Goal: Task Accomplishment & Management: Manage account settings

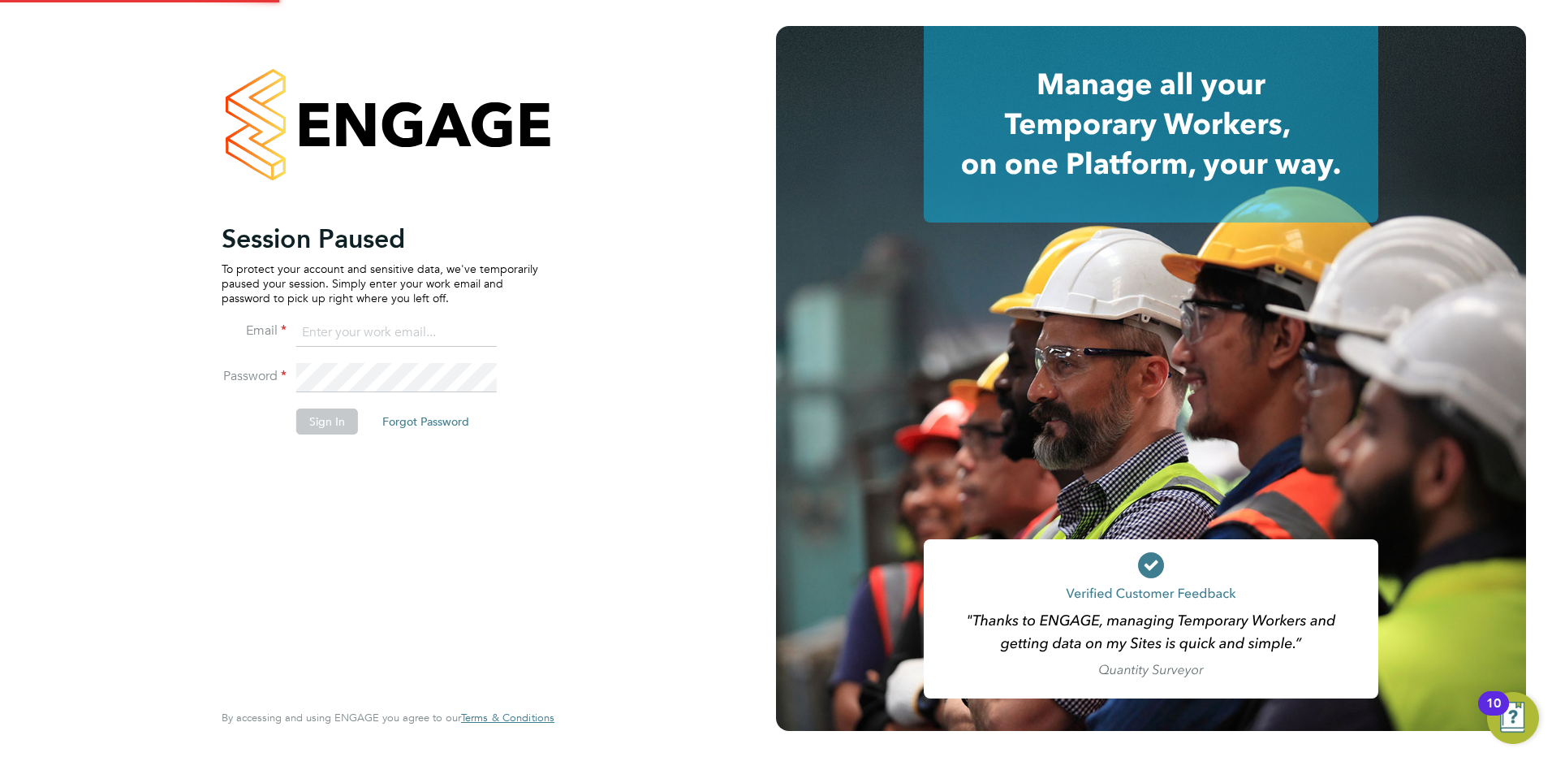
type input "tracy.sellick@apleona.com"
click at [334, 421] on button "Sign In" at bounding box center [327, 421] width 62 height 26
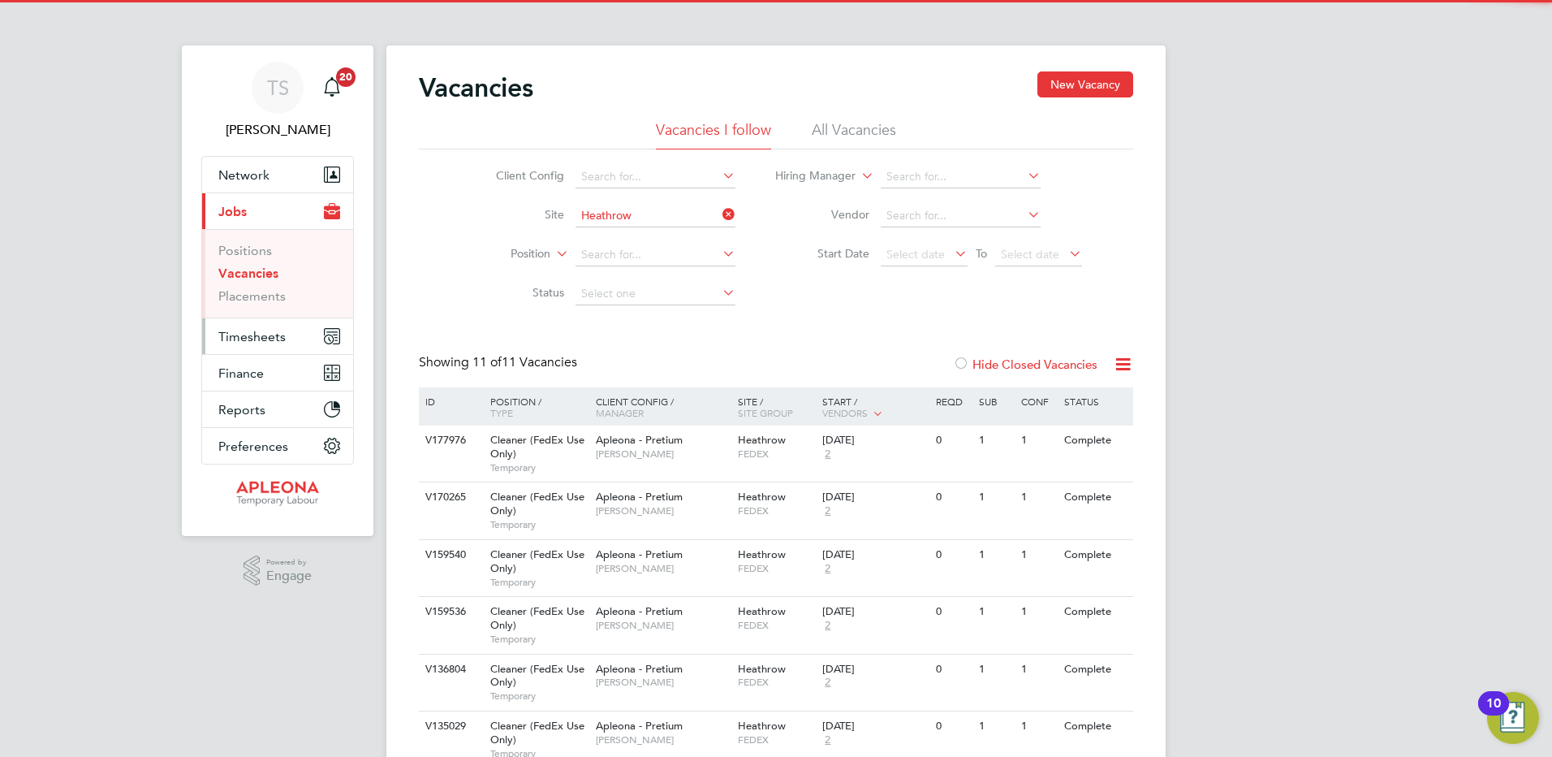
click at [243, 337] on span "Timesheets" at bounding box center [251, 336] width 67 height 15
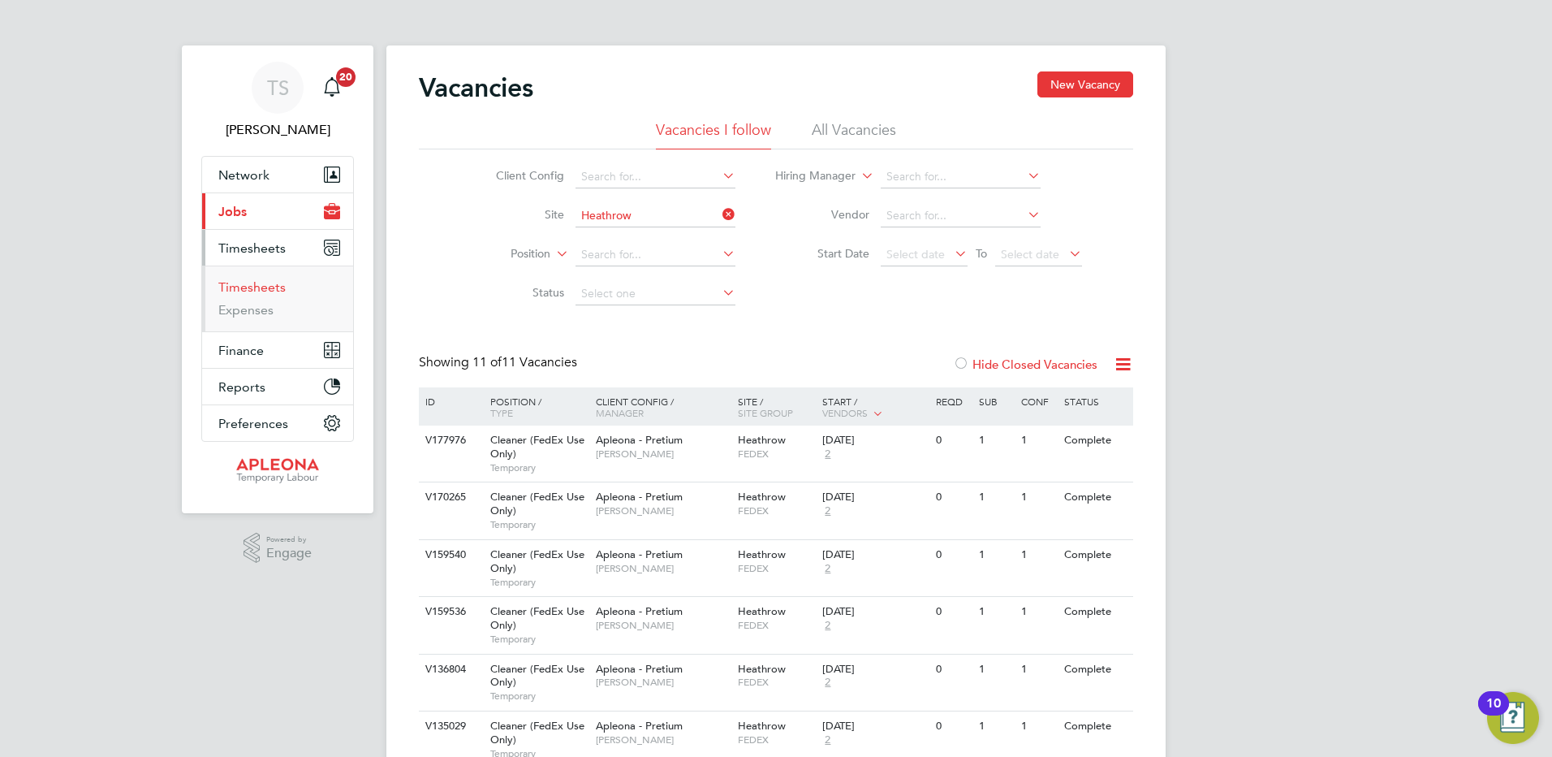
click at [243, 288] on link "Timesheets" at bounding box center [251, 286] width 67 height 15
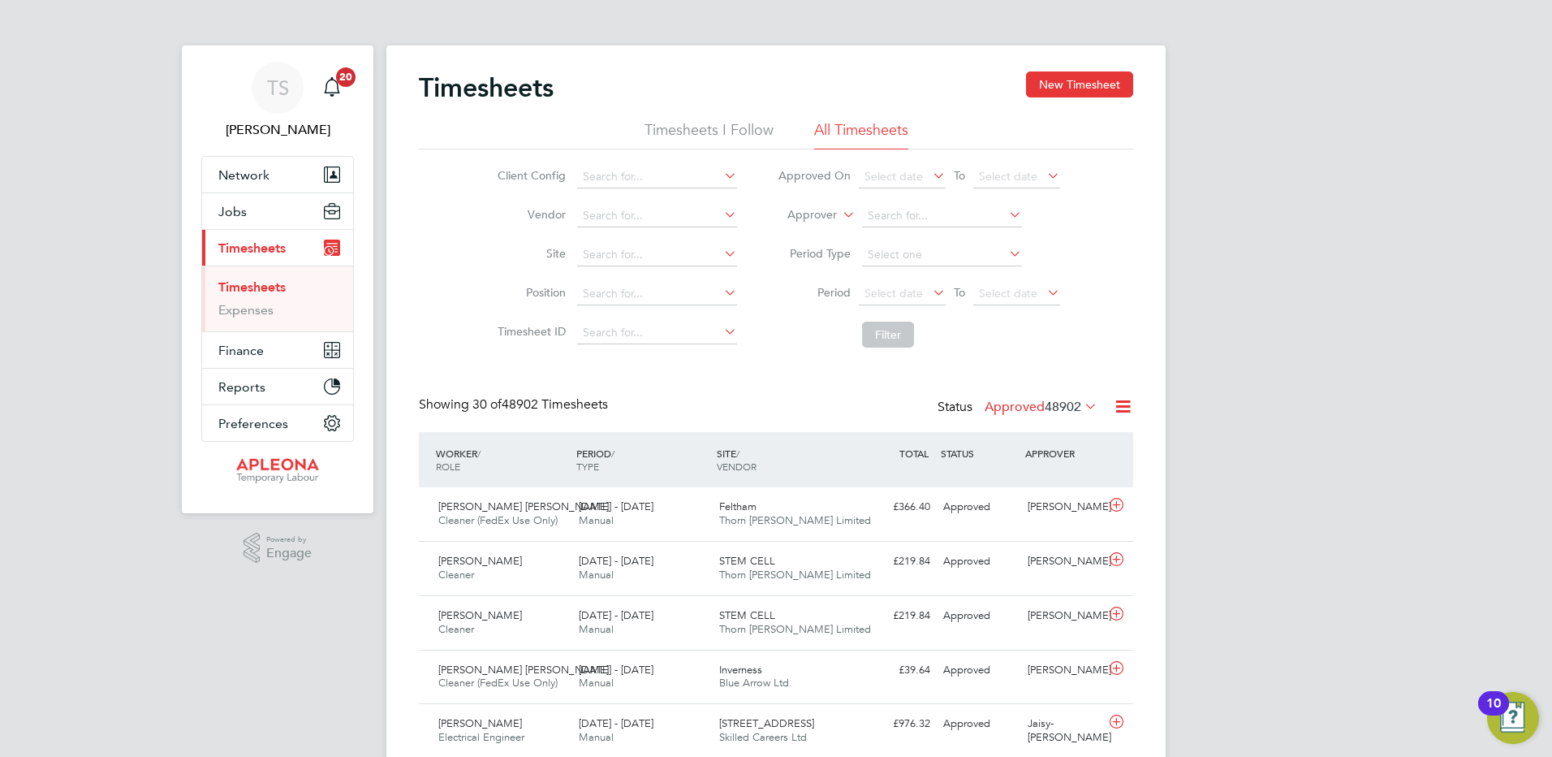
click at [1016, 407] on label "Approved 48902" at bounding box center [1041, 407] width 113 height 16
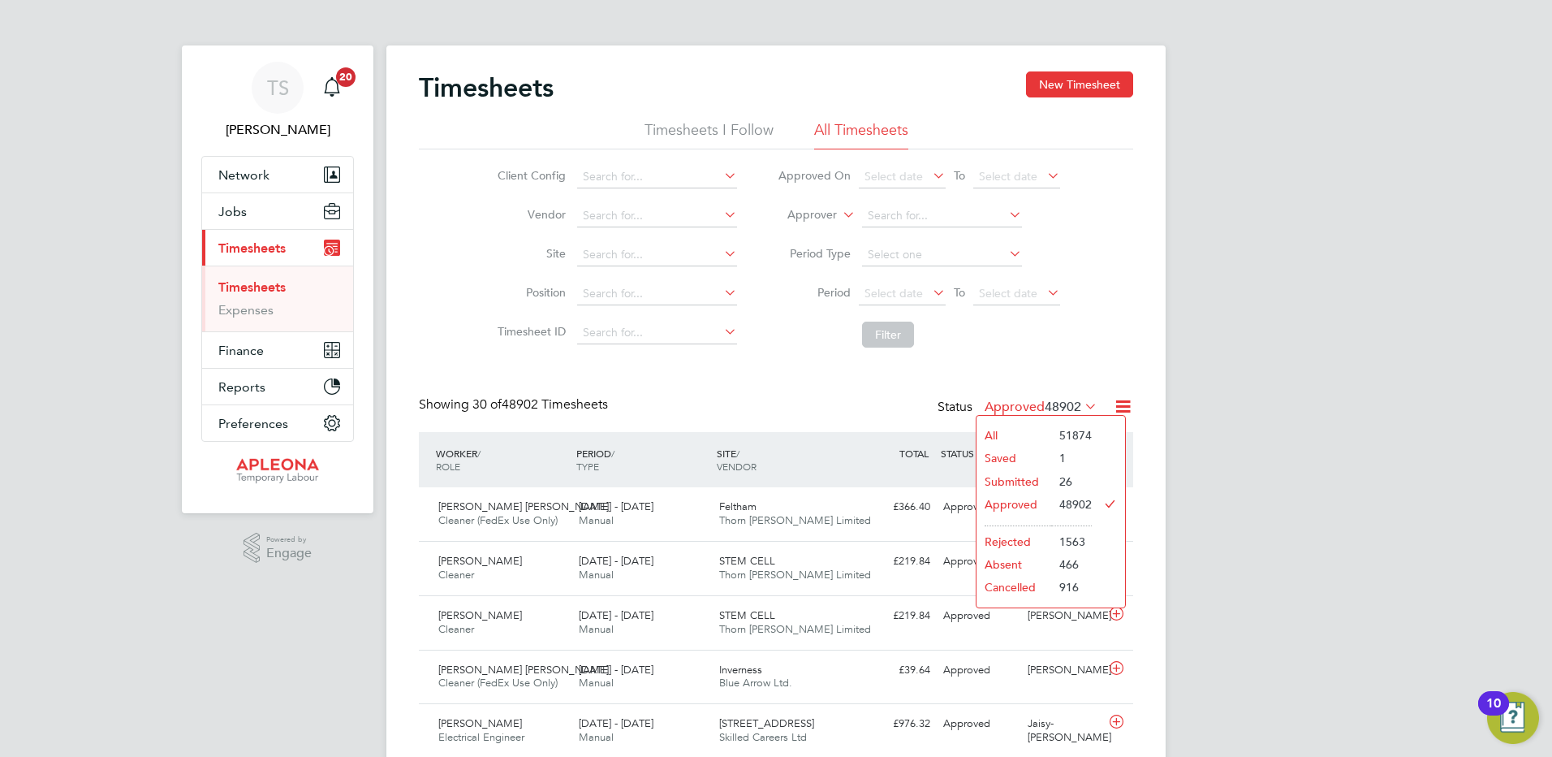
click at [1010, 429] on li "All" at bounding box center [1014, 435] width 75 height 23
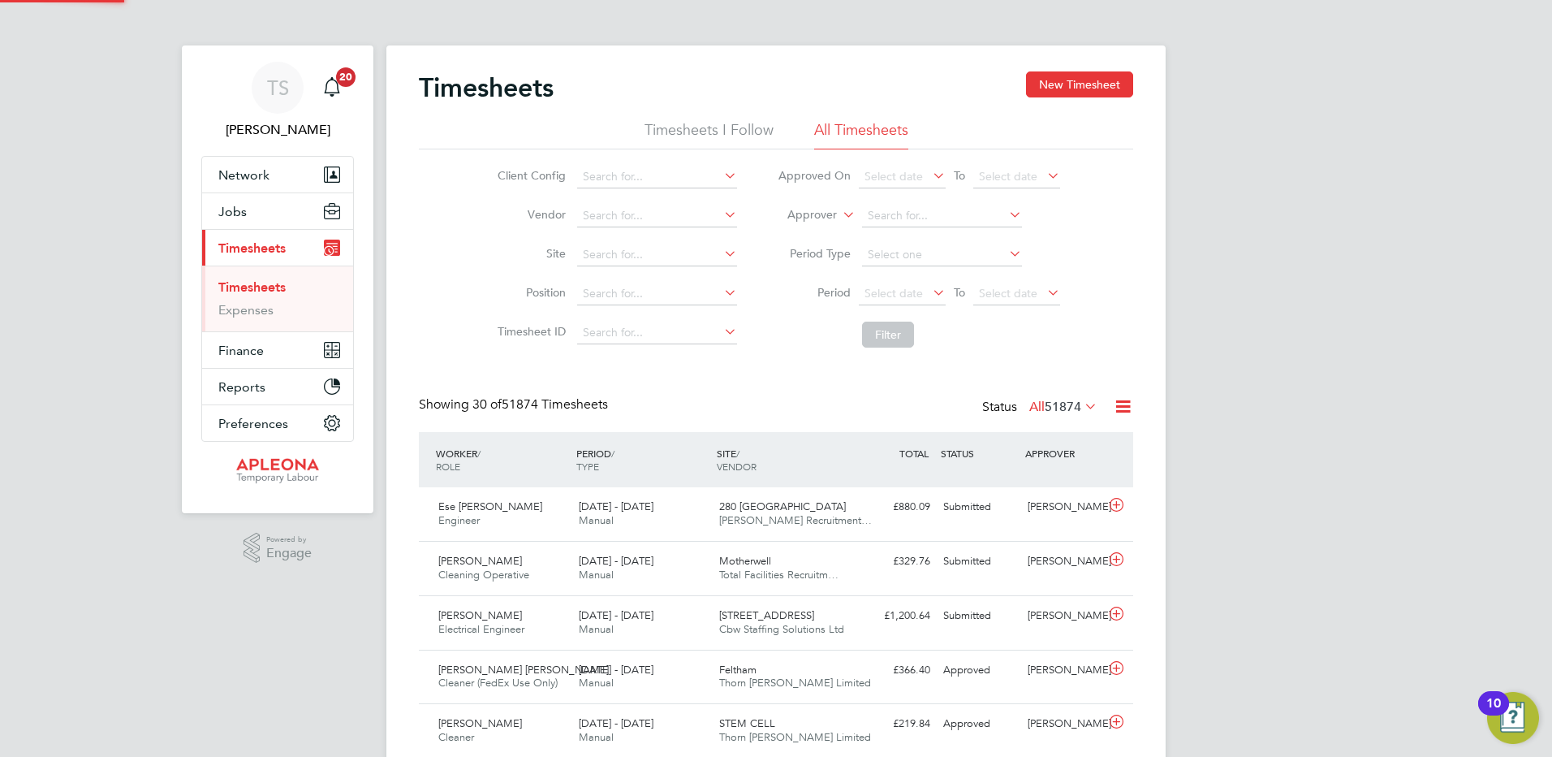
click at [1036, 413] on label "All 51874" at bounding box center [1063, 407] width 68 height 16
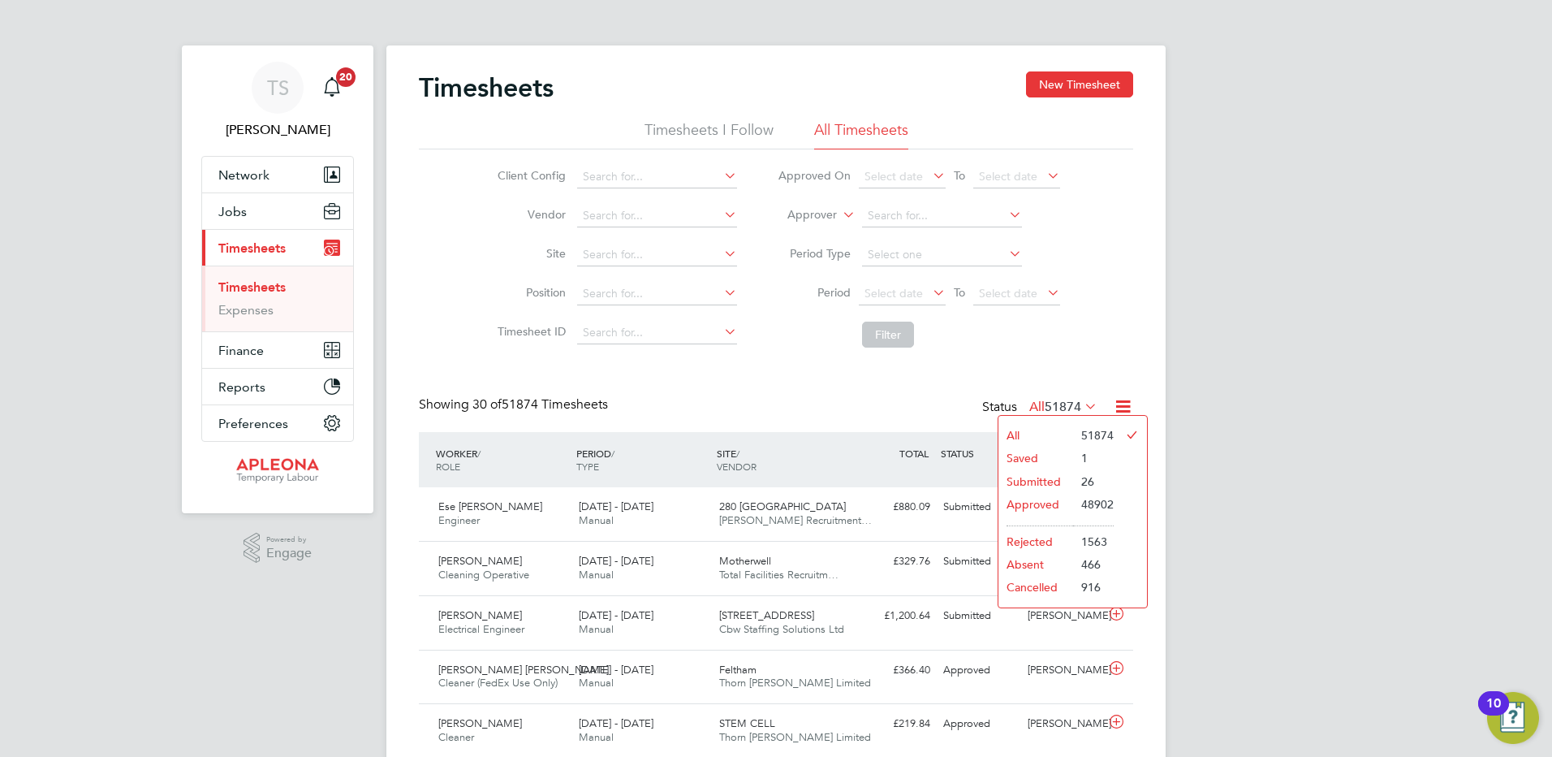
click at [1037, 484] on li "Submitted" at bounding box center [1036, 481] width 75 height 23
